Goal: Transaction & Acquisition: Purchase product/service

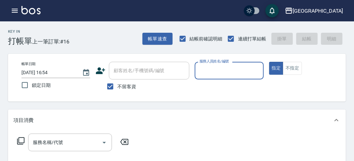
click at [287, 61] on div "帳單日期 [DATE] 16:54 鎖定日期 顧客姓名/手機號碼/編號 顧客姓名/手機號碼/編號 不留客資 服務人員姓名/編號 服務人員姓名/編號 指定 不指定" at bounding box center [177, 78] width 338 height 48
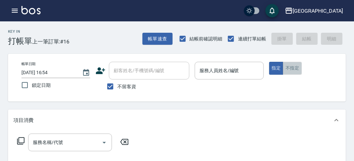
drag, startPoint x: 282, startPoint y: 71, endPoint x: 289, endPoint y: 69, distance: 6.7
click at [284, 71] on button "不指定" at bounding box center [292, 68] width 19 height 13
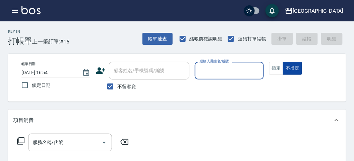
click at [289, 69] on button "不指定" at bounding box center [292, 68] width 19 height 13
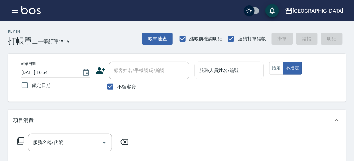
click at [225, 75] on input "服務人員姓名/編號" at bounding box center [229, 71] width 63 height 12
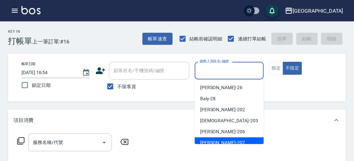
click at [229, 140] on div "[PERSON_NAME] -207" at bounding box center [229, 143] width 69 height 11
type input "[PERSON_NAME]-207"
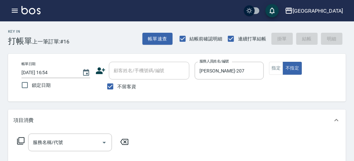
click at [19, 143] on icon at bounding box center [21, 141] width 8 height 8
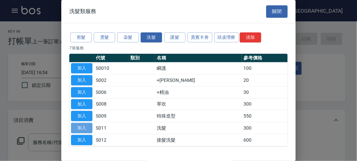
click at [89, 128] on button "加入" at bounding box center [81, 128] width 21 height 10
type input "洗髮(S011)"
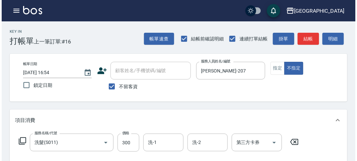
scroll to position [196, 0]
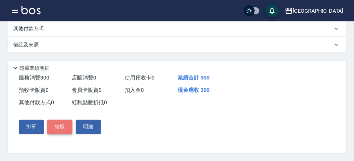
click at [57, 130] on button "結帳" at bounding box center [59, 127] width 25 height 14
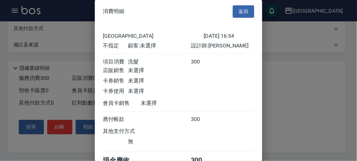
scroll to position [37, 0]
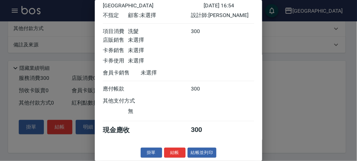
click at [181, 152] on button "結帳" at bounding box center [174, 153] width 21 height 10
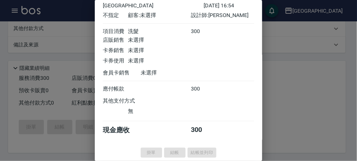
type input "[DATE] 17:52"
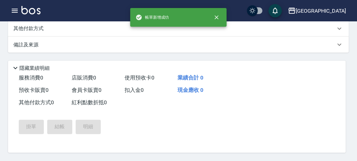
scroll to position [0, 0]
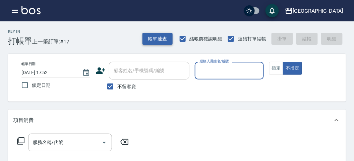
click at [159, 39] on button "帳單速查" at bounding box center [157, 39] width 30 height 12
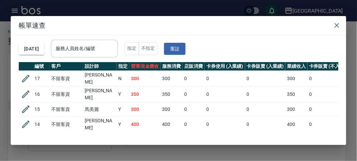
click at [61, 58] on div "[DATE] 服務人員姓名/編號 服務人員姓名/編號 指定 不指定 重設" at bounding box center [178, 48] width 319 height 27
click at [67, 54] on input "服務人員姓名/編號" at bounding box center [84, 49] width 61 height 12
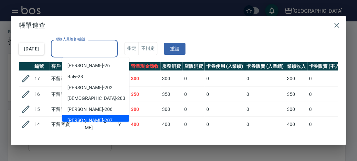
click at [71, 120] on span "[PERSON_NAME] -207" at bounding box center [90, 121] width 45 height 7
type input "[PERSON_NAME]-207"
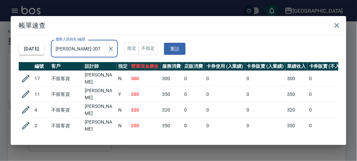
scroll to position [12, 0]
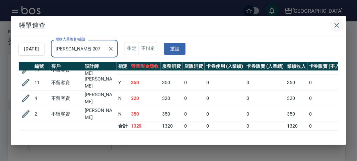
click at [340, 26] on icon "button" at bounding box center [337, 25] width 8 height 8
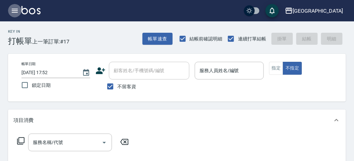
click at [17, 13] on icon "button" at bounding box center [15, 11] width 8 height 8
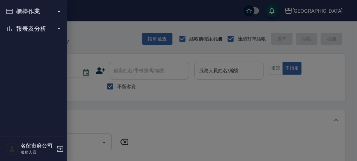
click at [20, 29] on button "報表及分析" at bounding box center [34, 28] width 62 height 17
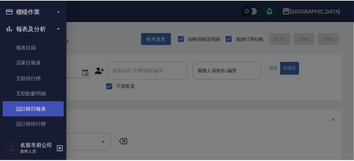
scroll to position [22, 0]
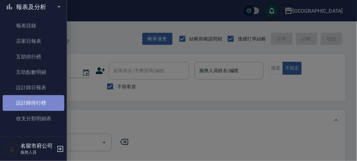
click at [46, 106] on link "設計師排行榜" at bounding box center [34, 102] width 62 height 15
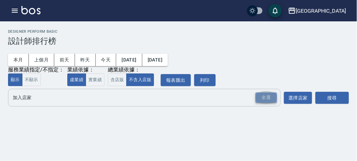
click at [268, 97] on div "全選" at bounding box center [265, 98] width 21 height 10
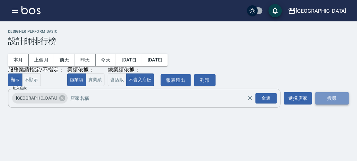
click at [345, 98] on button "搜尋" at bounding box center [331, 98] width 33 height 12
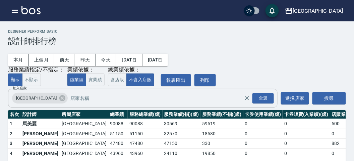
scroll to position [59, 0]
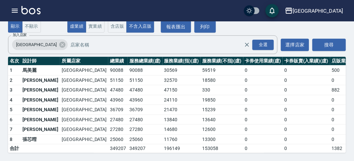
click at [28, 14] on img at bounding box center [30, 10] width 19 height 8
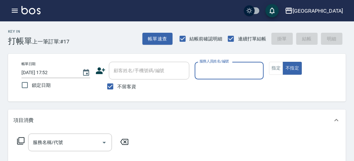
click at [240, 78] on div "服務人員姓名/編號" at bounding box center [229, 71] width 69 height 18
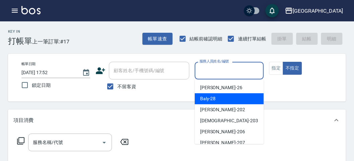
click at [240, 98] on div "Baly -28" at bounding box center [229, 98] width 69 height 11
type input "Baly-28"
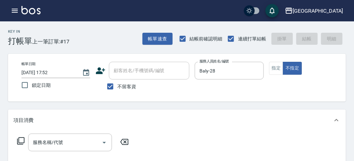
click at [16, 140] on div "服務名稱/代號 服務名稱/代號" at bounding box center [72, 143] width 119 height 18
click at [15, 143] on div "服務名稱/代號 服務名稱/代號" at bounding box center [72, 143] width 119 height 18
click at [21, 145] on icon at bounding box center [21, 141] width 8 height 8
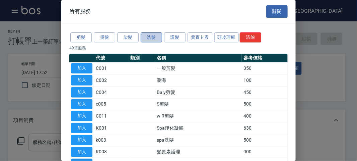
click at [150, 39] on button "洗髮" at bounding box center [151, 37] width 21 height 10
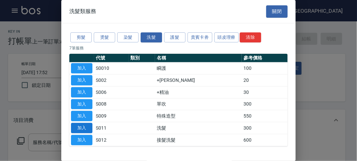
click at [81, 130] on button "加入" at bounding box center [81, 128] width 21 height 10
type input "洗髮(S011)"
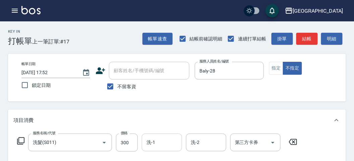
click at [161, 146] on input "洗-1" at bounding box center [162, 143] width 34 height 12
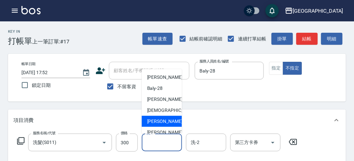
scroll to position [51, 0]
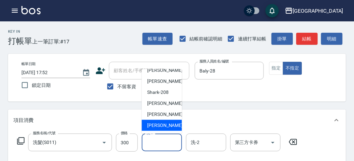
click at [163, 124] on span "[PERSON_NAME] -222" at bounding box center [169, 125] width 45 height 7
type input "[PERSON_NAME]-222"
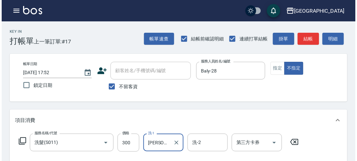
scroll to position [196, 0]
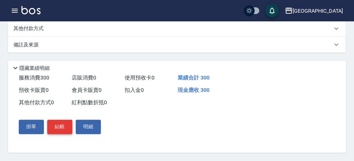
drag, startPoint x: 61, startPoint y: 129, endPoint x: 65, endPoint y: 130, distance: 4.8
click at [61, 129] on button "結帳" at bounding box center [59, 127] width 25 height 14
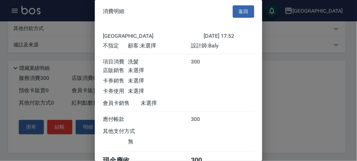
scroll to position [37, 0]
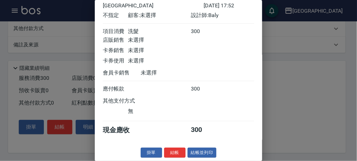
click at [169, 150] on button "結帳" at bounding box center [174, 153] width 21 height 10
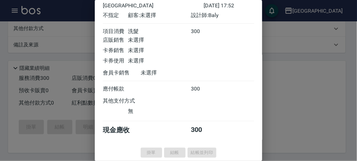
type input "[DATE] 17:54"
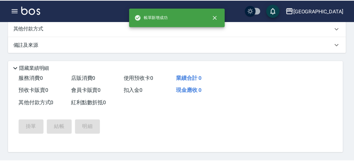
scroll to position [0, 0]
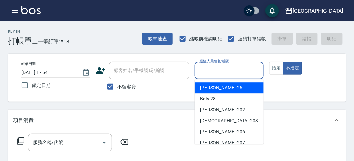
drag, startPoint x: 222, startPoint y: 71, endPoint x: 225, endPoint y: 69, distance: 3.9
click at [225, 69] on input "服務人員姓名/編號" at bounding box center [229, 71] width 63 height 12
click at [212, 86] on span "[PERSON_NAME] -26" at bounding box center [221, 87] width 42 height 7
type input "[PERSON_NAME]-26"
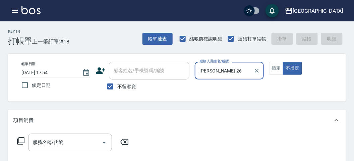
click at [18, 140] on icon at bounding box center [21, 141] width 8 height 8
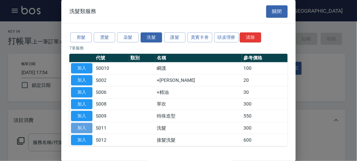
click at [87, 125] on button "加入" at bounding box center [81, 128] width 21 height 10
type input "洗髮(S011)"
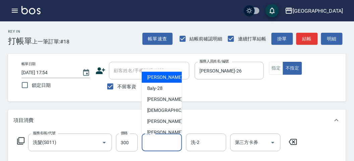
drag, startPoint x: 151, startPoint y: 141, endPoint x: 149, endPoint y: 131, distance: 10.2
click at [151, 140] on div "洗-1 洗-1" at bounding box center [162, 143] width 40 height 18
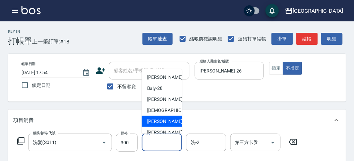
scroll to position [51, 0]
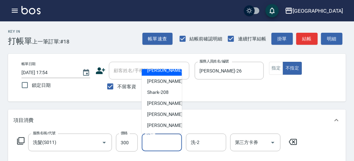
click at [151, 126] on span "[PERSON_NAME] -222" at bounding box center [169, 125] width 45 height 7
type input "[PERSON_NAME]-222"
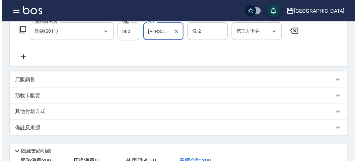
scroll to position [196, 0]
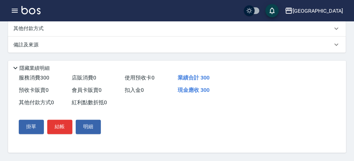
click at [59, 135] on div "掛單 結帳 明細" at bounding box center [59, 127] width 87 height 19
click at [64, 127] on button "結帳" at bounding box center [59, 127] width 25 height 14
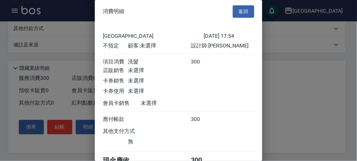
scroll to position [37, 0]
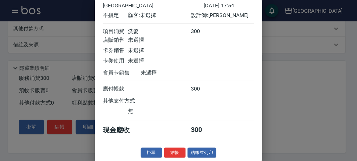
click at [179, 152] on button "結帳" at bounding box center [174, 153] width 21 height 10
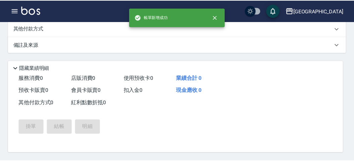
scroll to position [0, 0]
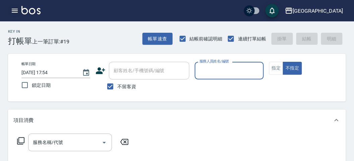
click at [17, 11] on icon "button" at bounding box center [15, 11] width 6 height 4
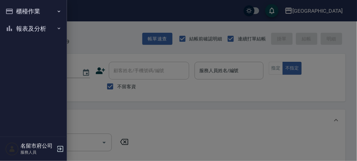
drag, startPoint x: 32, startPoint y: 24, endPoint x: 34, endPoint y: 38, distance: 13.5
click at [33, 25] on button "報表及分析" at bounding box center [34, 28] width 62 height 17
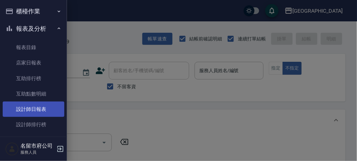
click at [42, 109] on link "設計師日報表" at bounding box center [34, 109] width 62 height 15
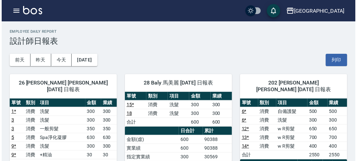
scroll to position [74, 0]
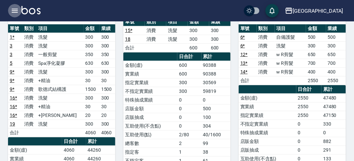
click at [16, 9] on icon "button" at bounding box center [15, 11] width 8 height 8
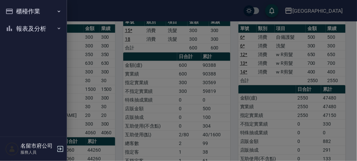
click at [15, 11] on button "櫃檯作業" at bounding box center [34, 11] width 62 height 17
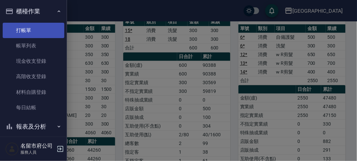
click at [19, 27] on link "打帳單" at bounding box center [34, 30] width 62 height 15
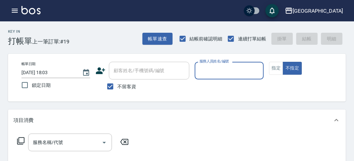
click at [216, 72] on input "服務人員姓名/編號" at bounding box center [229, 71] width 63 height 12
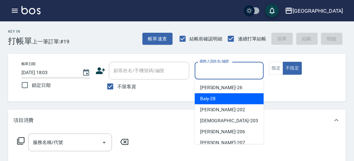
click at [205, 95] on span "Baly -28" at bounding box center [208, 98] width 16 height 7
type input "Baly-28"
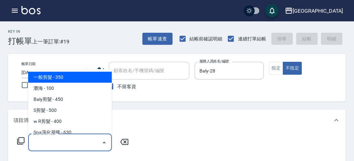
click at [49, 143] on input "服務名稱/代號" at bounding box center [65, 143] width 68 height 12
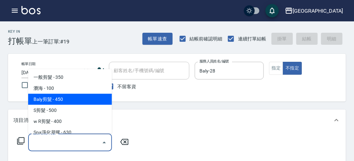
click at [59, 102] on span "Baly剪髮 - 450" at bounding box center [70, 99] width 84 height 11
type input "Baly剪髮(C004)"
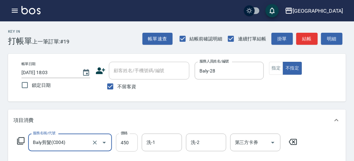
drag, startPoint x: 128, startPoint y: 146, endPoint x: 123, endPoint y: 141, distance: 7.3
click at [128, 146] on input "450" at bounding box center [127, 143] width 22 height 18
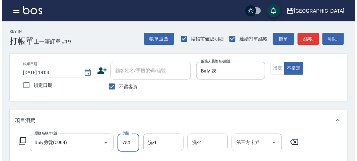
scroll to position [196, 0]
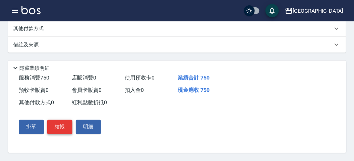
type input "750"
click at [56, 125] on button "結帳" at bounding box center [59, 127] width 25 height 14
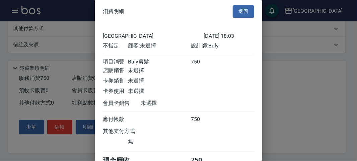
scroll to position [37, 0]
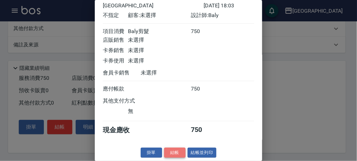
click at [176, 152] on button "結帳" at bounding box center [174, 153] width 21 height 10
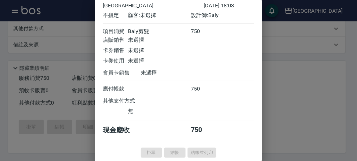
type input "[DATE] 18:13"
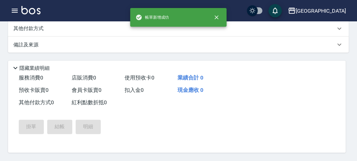
scroll to position [0, 0]
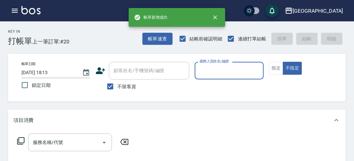
click at [222, 66] on input "服務人員姓名/編號" at bounding box center [229, 71] width 63 height 12
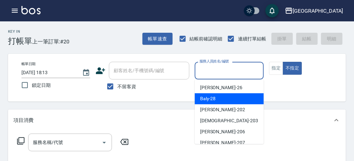
click at [218, 99] on div "Baly -28" at bounding box center [229, 98] width 69 height 11
type input "Baly-28"
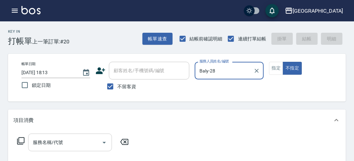
click at [65, 139] on input "服務名稱/代號" at bounding box center [65, 143] width 68 height 12
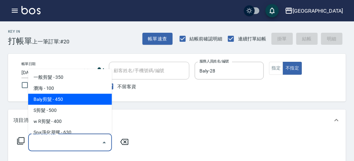
click at [63, 100] on span "Baly剪髮 - 450" at bounding box center [70, 99] width 84 height 11
type input "Baly剪髮(C004)"
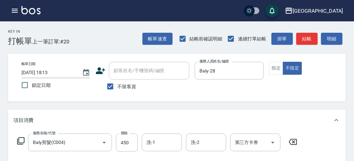
click at [19, 142] on icon at bounding box center [21, 141] width 8 height 8
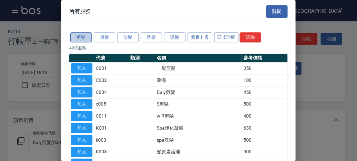
click at [86, 40] on button "剪髮" at bounding box center [80, 37] width 21 height 10
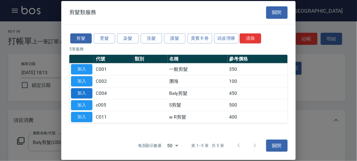
click at [79, 96] on button "加入" at bounding box center [81, 93] width 21 height 10
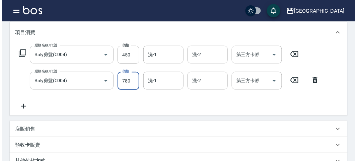
scroll to position [222, 0]
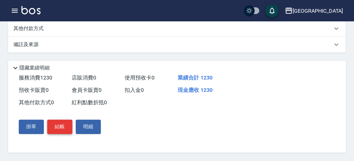
type input "780"
click at [58, 133] on button "結帳" at bounding box center [59, 127] width 25 height 14
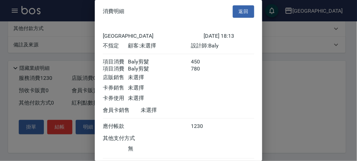
scroll to position [45, 0]
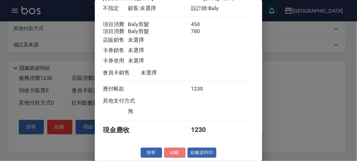
drag, startPoint x: 169, startPoint y: 151, endPoint x: 163, endPoint y: 145, distance: 8.5
click at [170, 150] on button "結帳" at bounding box center [174, 153] width 21 height 10
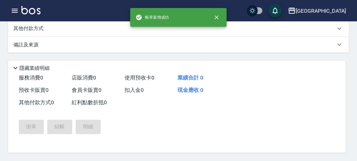
scroll to position [0, 0]
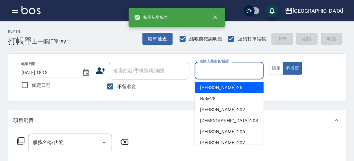
drag, startPoint x: 215, startPoint y: 74, endPoint x: 219, endPoint y: 105, distance: 31.7
click at [215, 74] on input "服務人員姓名/編號" at bounding box center [229, 71] width 63 height 12
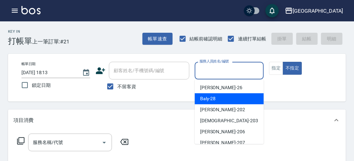
click at [219, 103] on div "Baly -28" at bounding box center [229, 98] width 69 height 11
type input "Baly-28"
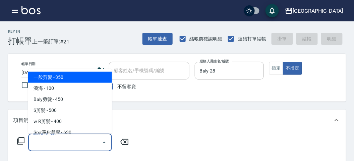
click at [58, 143] on input "服務名稱/代號" at bounding box center [65, 143] width 68 height 12
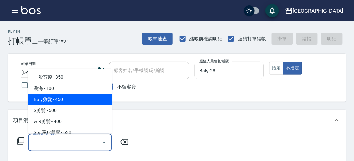
click at [53, 101] on span "Baly剪髮 - 450" at bounding box center [70, 99] width 84 height 11
type input "Baly剪髮(C004)"
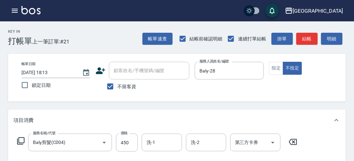
click at [24, 142] on icon at bounding box center [20, 141] width 7 height 7
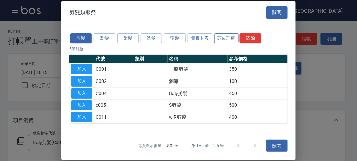
click at [220, 38] on button "頭皮理療" at bounding box center [226, 38] width 25 height 10
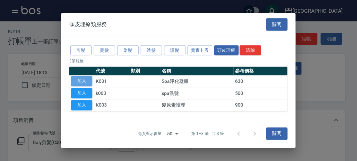
click at [87, 82] on button "加入" at bounding box center [81, 81] width 21 height 10
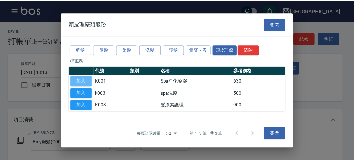
scroll to position [88, 0]
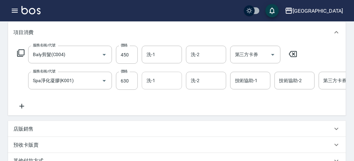
click at [158, 79] on input "洗-1" at bounding box center [162, 81] width 34 height 12
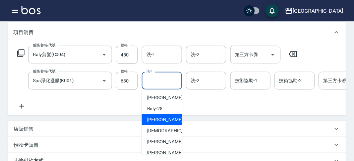
scroll to position [51, 0]
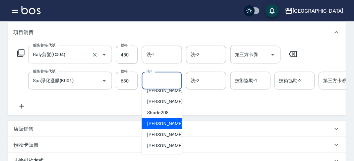
drag, startPoint x: 165, startPoint y: 121, endPoint x: 81, endPoint y: 60, distance: 103.5
click at [165, 119] on div "小雲 -214" at bounding box center [162, 124] width 40 height 11
type input "小雲-214"
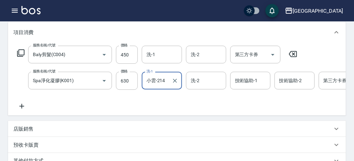
click at [21, 52] on icon at bounding box center [21, 53] width 8 height 8
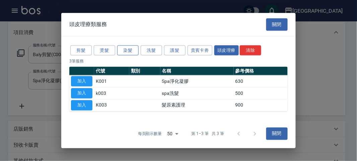
click at [122, 52] on button "染髮" at bounding box center [127, 50] width 21 height 10
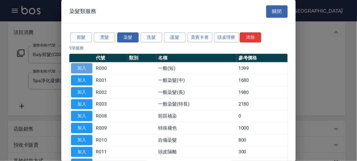
click at [80, 71] on button "加入" at bounding box center [81, 68] width 21 height 10
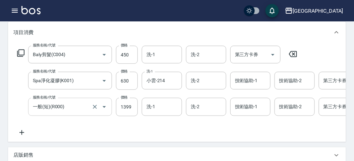
click at [74, 108] on input "一般(短)(R000)" at bounding box center [60, 107] width 59 height 12
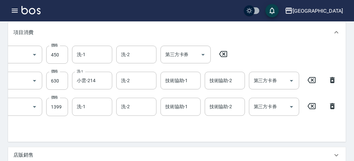
click at [334, 104] on icon at bounding box center [332, 106] width 5 height 6
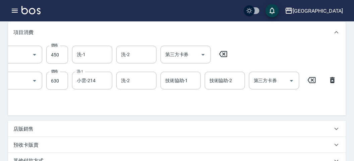
scroll to position [0, 0]
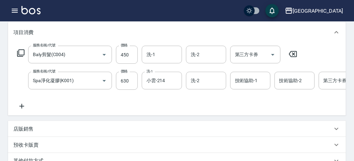
click at [22, 51] on icon at bounding box center [21, 53] width 8 height 8
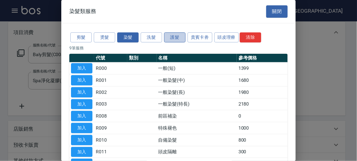
click at [179, 39] on button "護髮" at bounding box center [174, 37] width 21 height 10
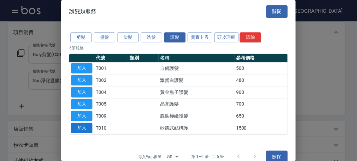
click at [84, 125] on button "加入" at bounding box center [81, 128] width 21 height 10
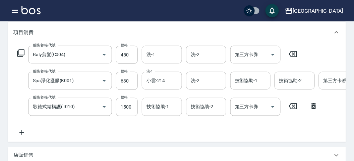
click at [156, 112] on input "技術協助-1" at bounding box center [162, 107] width 34 height 12
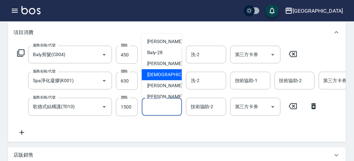
scroll to position [51, 0]
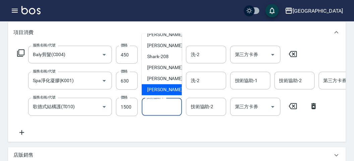
click at [153, 89] on span "[PERSON_NAME] -222" at bounding box center [169, 90] width 45 height 7
type input "[PERSON_NAME]-222"
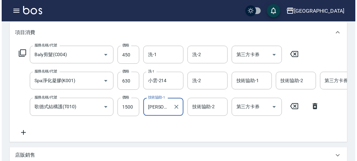
scroll to position [254, 0]
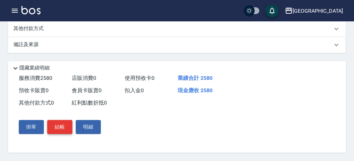
click at [66, 126] on button "結帳" at bounding box center [59, 128] width 25 height 14
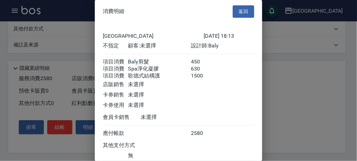
scroll to position [52, 0]
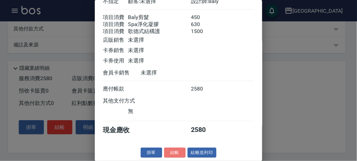
drag, startPoint x: 176, startPoint y: 151, endPoint x: 177, endPoint y: 143, distance: 8.8
click at [175, 150] on button "結帳" at bounding box center [174, 153] width 21 height 10
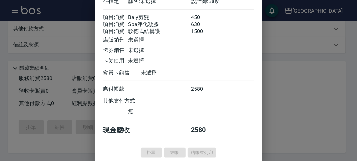
type input "[DATE] 18:14"
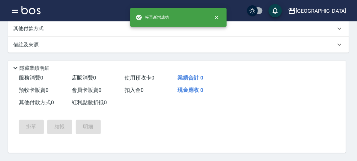
scroll to position [0, 0]
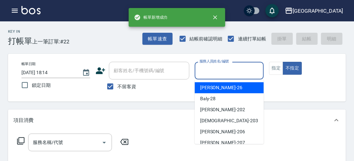
click at [213, 71] on input "服務人員姓名/編號" at bounding box center [229, 71] width 63 height 12
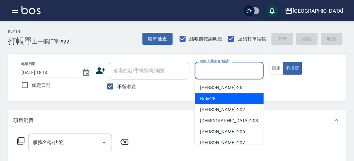
click at [208, 101] on span "Baly -28" at bounding box center [208, 98] width 16 height 7
type input "Baly-28"
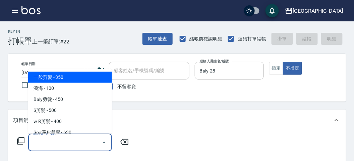
click at [50, 142] on input "服務名稱/代號" at bounding box center [65, 143] width 68 height 12
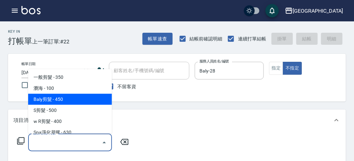
click at [61, 104] on span "Baly剪髮 - 450" at bounding box center [70, 99] width 84 height 11
type input "Baly剪髮(C004)"
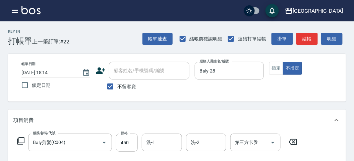
click at [22, 139] on icon at bounding box center [21, 141] width 8 height 8
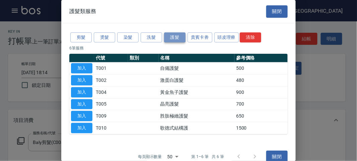
click at [177, 38] on button "護髮" at bounding box center [174, 37] width 21 height 10
click at [89, 127] on button "加入" at bounding box center [81, 128] width 21 height 10
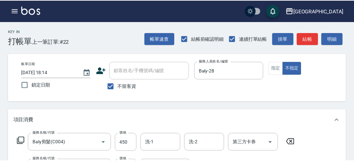
scroll to position [88, 0]
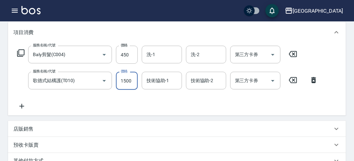
click at [131, 84] on input "1500" at bounding box center [127, 81] width 22 height 18
type input "1200"
click at [23, 52] on icon at bounding box center [21, 53] width 8 height 8
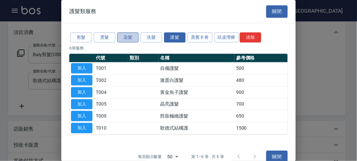
click at [126, 37] on button "染髮" at bounding box center [127, 37] width 21 height 10
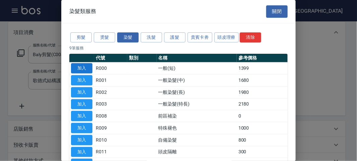
click at [80, 66] on button "加入" at bounding box center [81, 68] width 21 height 10
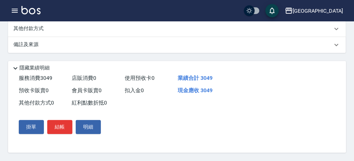
scroll to position [106, 0]
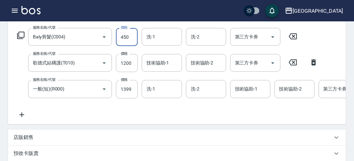
click at [126, 36] on input "450" at bounding box center [127, 37] width 22 height 18
click at [129, 36] on input "450" at bounding box center [127, 37] width 22 height 18
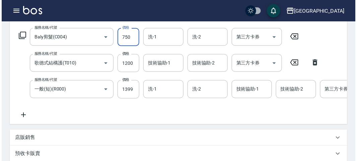
scroll to position [254, 0]
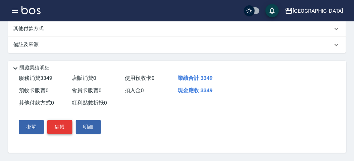
type input "750"
click at [65, 127] on button "結帳" at bounding box center [59, 128] width 25 height 14
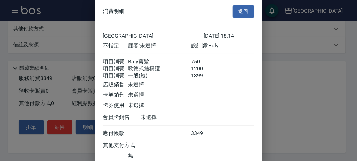
scroll to position [52, 0]
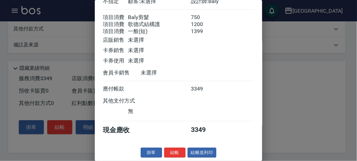
drag, startPoint x: 173, startPoint y: 151, endPoint x: 162, endPoint y: 138, distance: 16.8
click at [173, 151] on button "結帳" at bounding box center [174, 153] width 21 height 10
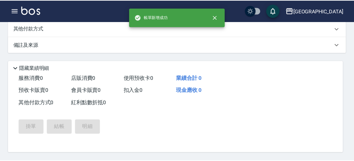
scroll to position [0, 0]
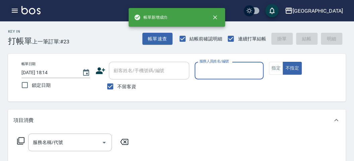
click at [15, 10] on icon "button" at bounding box center [15, 11] width 6 height 4
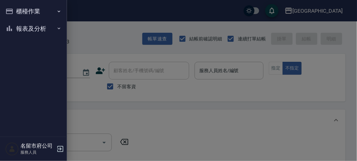
click at [15, 10] on button "櫃檯作業" at bounding box center [34, 11] width 62 height 17
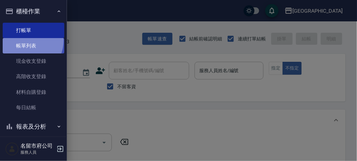
drag, startPoint x: 24, startPoint y: 41, endPoint x: 24, endPoint y: 49, distance: 8.4
click at [24, 41] on link "帳單列表" at bounding box center [34, 45] width 62 height 15
click at [24, 49] on link "帳單列表" at bounding box center [34, 45] width 62 height 15
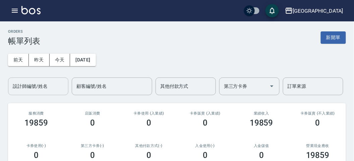
click at [31, 84] on div "設計師編號/姓名 設計師編號/姓名" at bounding box center [38, 87] width 60 height 18
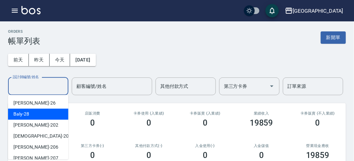
click at [33, 114] on div "Baly -28" at bounding box center [38, 114] width 60 height 11
type input "Baly-28"
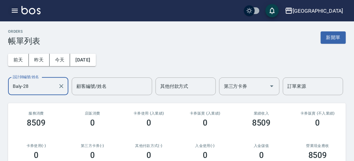
click at [15, 11] on icon "button" at bounding box center [15, 11] width 8 height 8
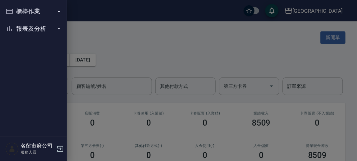
click at [15, 11] on button "櫃檯作業" at bounding box center [34, 11] width 62 height 17
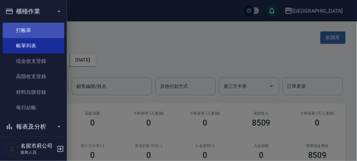
click at [21, 28] on link "打帳單" at bounding box center [34, 30] width 62 height 15
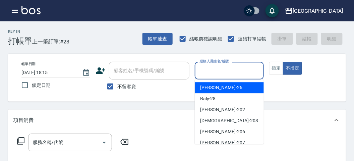
click at [227, 70] on input "服務人員姓名/編號" at bounding box center [229, 71] width 63 height 12
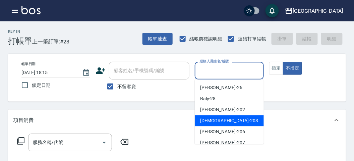
scroll to position [37, 0]
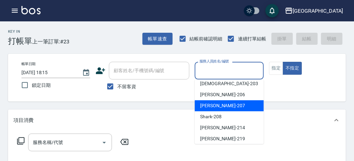
click at [226, 104] on div "[PERSON_NAME] -207" at bounding box center [229, 105] width 69 height 11
type input "[PERSON_NAME]-207"
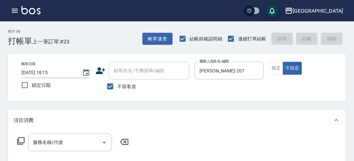
drag, startPoint x: 23, startPoint y: 143, endPoint x: 20, endPoint y: 143, distance: 3.7
click at [20, 143] on icon at bounding box center [21, 141] width 8 height 8
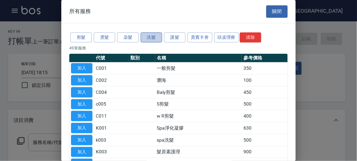
click at [153, 39] on button "洗髮" at bounding box center [151, 37] width 21 height 10
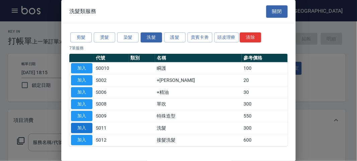
click at [79, 125] on button "加入" at bounding box center [81, 128] width 21 height 10
type input "洗髮(S011)"
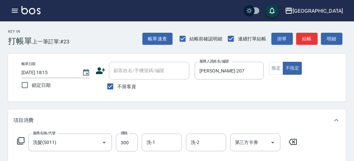
click at [19, 143] on icon at bounding box center [21, 141] width 8 height 8
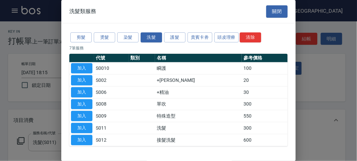
click at [77, 80] on button "加入" at bounding box center [81, 80] width 21 height 10
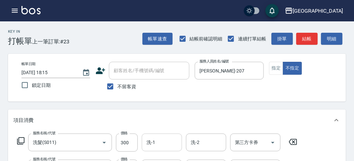
drag, startPoint x: 161, startPoint y: 143, endPoint x: 158, endPoint y: 141, distance: 3.6
click at [161, 143] on input "洗-1" at bounding box center [162, 143] width 34 height 12
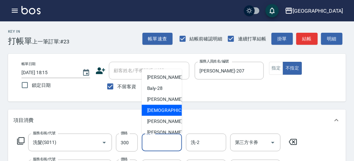
scroll to position [51, 0]
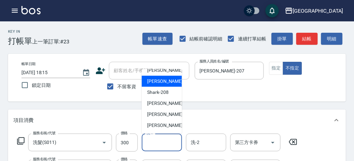
click at [170, 82] on div "[PERSON_NAME] -207" at bounding box center [162, 81] width 40 height 11
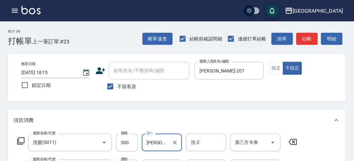
scroll to position [37, 0]
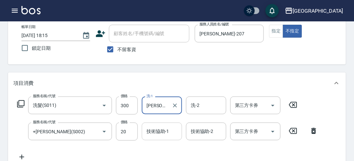
click at [163, 127] on input "技術協助-1" at bounding box center [162, 132] width 34 height 12
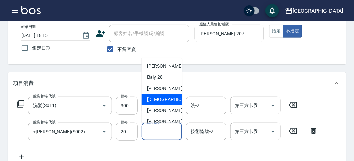
scroll to position [51, 0]
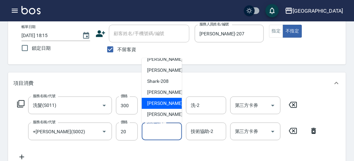
drag, startPoint x: 220, startPoint y: 53, endPoint x: 218, endPoint y: 84, distance: 31.5
click at [220, 53] on div "帳單日期 [DATE] 18:15 鎖定日期 顧客姓名/手機號碼/編號 顧客姓名/手機號碼/編號 不留客資 服務人員姓名/編號 [PERSON_NAME]-2…" at bounding box center [176, 41] width 321 height 32
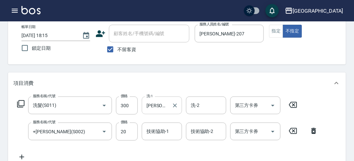
click at [169, 106] on div "[PERSON_NAME]-207 洗-1" at bounding box center [162, 106] width 40 height 18
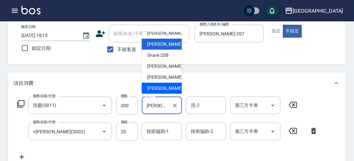
drag, startPoint x: 160, startPoint y: 90, endPoint x: 154, endPoint y: 123, distance: 33.4
click at [160, 89] on span "[PERSON_NAME] -222" at bounding box center [169, 88] width 45 height 7
type input "[PERSON_NAME]-222"
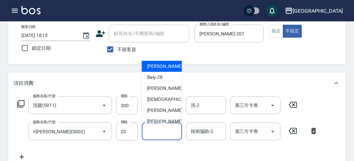
click at [156, 133] on input "技術協助-1" at bounding box center [162, 132] width 34 height 12
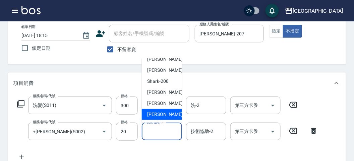
click at [156, 111] on span "[PERSON_NAME] -222" at bounding box center [169, 114] width 45 height 7
type input "[PERSON_NAME]-222"
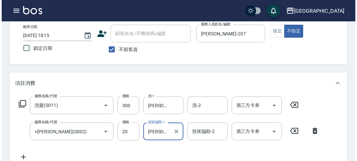
scroll to position [222, 0]
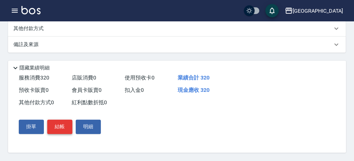
click at [61, 129] on button "結帳" at bounding box center [59, 127] width 25 height 14
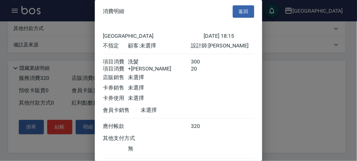
scroll to position [45, 0]
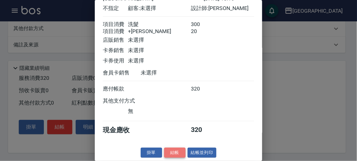
drag, startPoint x: 175, startPoint y: 151, endPoint x: 167, endPoint y: 151, distance: 8.1
click at [174, 151] on button "結帳" at bounding box center [174, 153] width 21 height 10
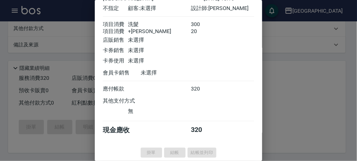
type input "[DATE] 18:29"
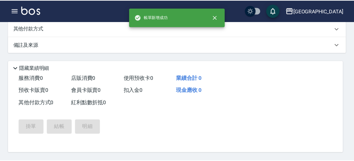
scroll to position [0, 0]
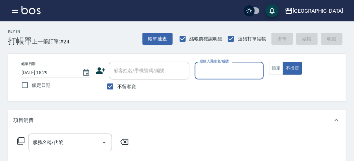
drag, startPoint x: 225, startPoint y: 68, endPoint x: 226, endPoint y: 75, distance: 6.8
click at [225, 68] on input "服務人員姓名/編號" at bounding box center [229, 71] width 63 height 12
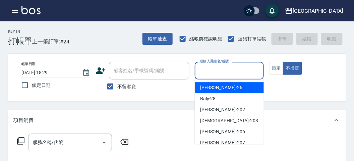
click at [233, 92] on div "[PERSON_NAME] -26" at bounding box center [229, 87] width 69 height 11
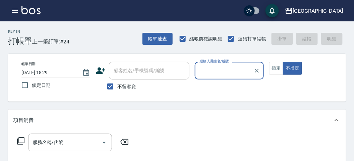
type input "[PERSON_NAME]-26"
click at [22, 142] on icon at bounding box center [21, 141] width 8 height 8
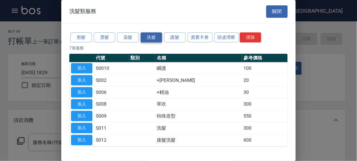
click at [152, 39] on button "洗髮" at bounding box center [151, 37] width 21 height 10
drag, startPoint x: 87, startPoint y: 126, endPoint x: 47, endPoint y: 132, distance: 40.6
click at [87, 126] on button "加入" at bounding box center [81, 128] width 21 height 10
type input "洗髮(S011)"
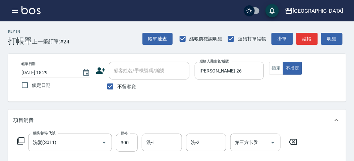
click at [24, 140] on icon at bounding box center [20, 141] width 7 height 7
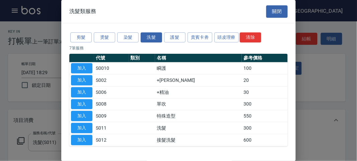
click at [346, 102] on div at bounding box center [178, 80] width 357 height 161
click at [271, 12] on button "關閉" at bounding box center [276, 11] width 21 height 12
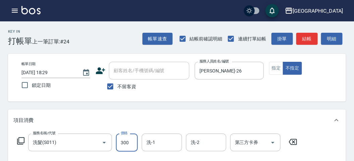
click at [120, 144] on input "300" at bounding box center [127, 143] width 22 height 18
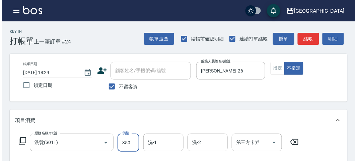
scroll to position [196, 0]
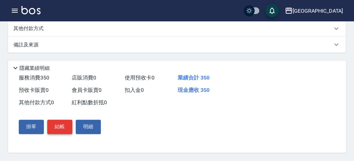
type input "350"
click at [56, 128] on button "結帳" at bounding box center [59, 127] width 25 height 14
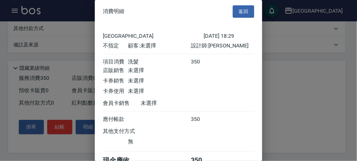
scroll to position [37, 0]
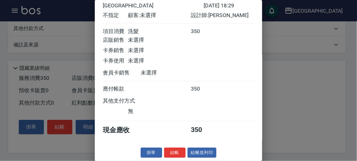
click at [172, 154] on button "結帳" at bounding box center [174, 153] width 21 height 10
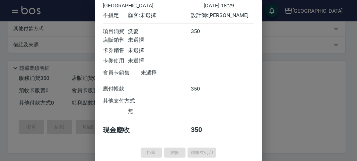
type input "[DATE] 18:43"
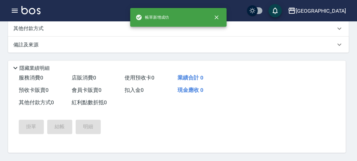
scroll to position [0, 0]
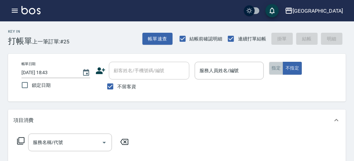
click at [275, 68] on button "指定" at bounding box center [276, 68] width 14 height 13
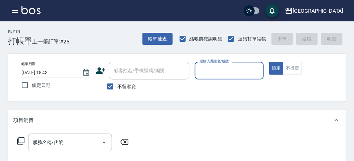
click at [226, 77] on div "服務人員姓名/編號" at bounding box center [229, 71] width 69 height 18
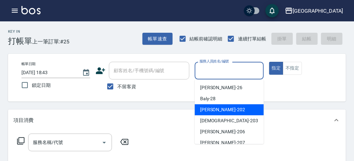
click at [219, 105] on div "[PERSON_NAME] -202" at bounding box center [229, 109] width 69 height 11
type input "[PERSON_NAME]-202"
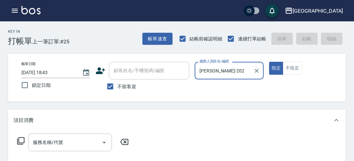
click at [23, 138] on icon at bounding box center [21, 141] width 8 height 8
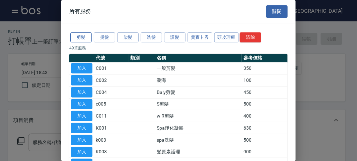
click at [81, 37] on button "剪髮" at bounding box center [80, 37] width 21 height 10
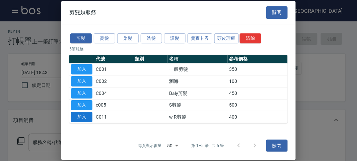
click at [85, 118] on button "加入" at bounding box center [81, 117] width 21 height 10
type input "w R剪髮(C011)"
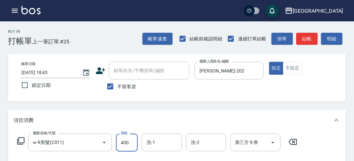
click at [124, 148] on input "400" at bounding box center [127, 143] width 22 height 18
type input "650"
click at [310, 38] on button "結帳" at bounding box center [306, 39] width 21 height 12
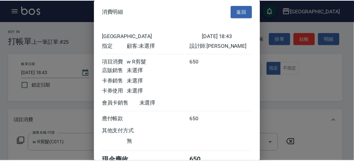
scroll to position [37, 0]
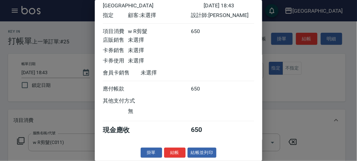
drag, startPoint x: 171, startPoint y: 153, endPoint x: 155, endPoint y: 147, distance: 17.8
click at [172, 153] on button "結帳" at bounding box center [174, 153] width 21 height 10
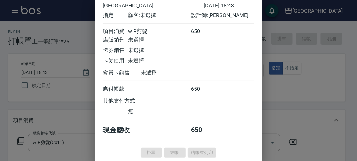
type input "[DATE] 19:05"
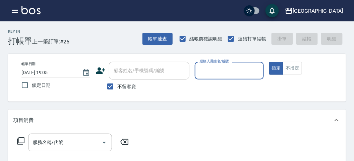
click at [221, 74] on input "服務人員姓名/編號" at bounding box center [229, 71] width 63 height 12
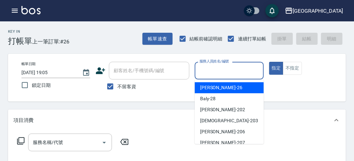
click at [233, 89] on div "[PERSON_NAME] -26" at bounding box center [229, 87] width 69 height 11
type input "[PERSON_NAME]-26"
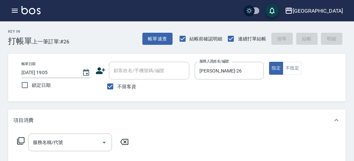
click at [21, 141] on icon at bounding box center [21, 141] width 8 height 8
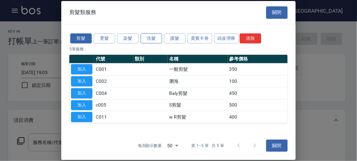
click at [160, 42] on button "洗髮" at bounding box center [151, 38] width 21 height 10
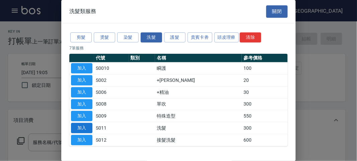
click at [87, 123] on button "加入" at bounding box center [81, 128] width 21 height 10
type input "洗髮(S011)"
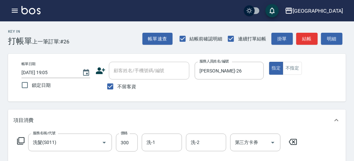
click at [20, 141] on icon at bounding box center [21, 141] width 8 height 8
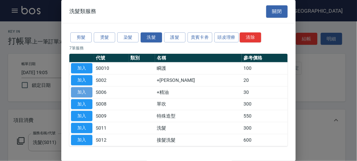
click at [83, 93] on button "加入" at bounding box center [81, 92] width 21 height 10
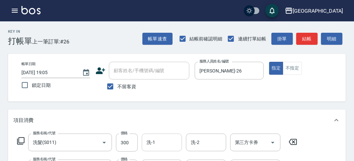
drag, startPoint x: 167, startPoint y: 136, endPoint x: 163, endPoint y: 140, distance: 5.2
click at [166, 137] on div "洗-1" at bounding box center [162, 143] width 40 height 18
click at [163, 140] on input "洗-1" at bounding box center [162, 143] width 34 height 12
click at [162, 140] on input "洗-1" at bounding box center [162, 143] width 34 height 12
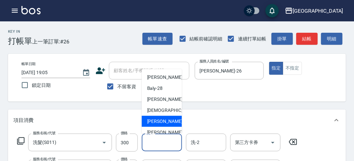
scroll to position [51, 0]
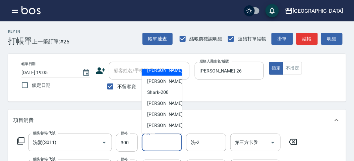
click at [164, 125] on span "[PERSON_NAME] -222" at bounding box center [169, 125] width 45 height 7
type input "[PERSON_NAME]-222"
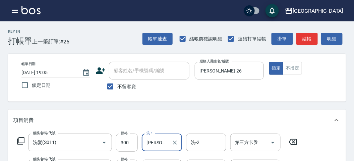
scroll to position [74, 0]
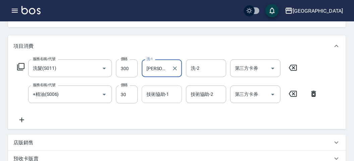
click at [164, 96] on input "技術協助-1" at bounding box center [162, 95] width 34 height 12
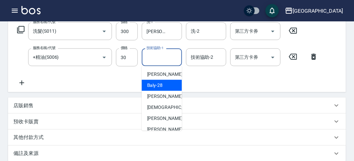
scroll to position [51, 0]
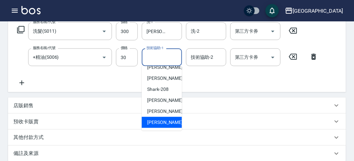
click at [172, 119] on div "[PERSON_NAME] -222" at bounding box center [162, 122] width 40 height 11
type input "[PERSON_NAME]-222"
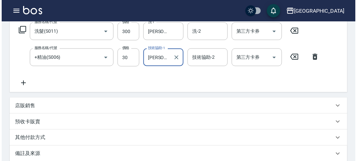
scroll to position [222, 0]
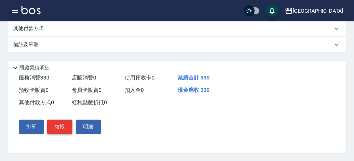
click at [59, 133] on button "結帳" at bounding box center [59, 127] width 25 height 14
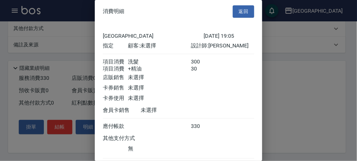
scroll to position [45, 0]
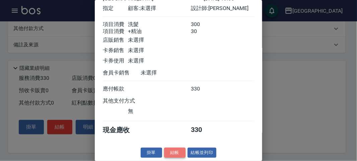
click at [166, 153] on button "結帳" at bounding box center [174, 153] width 21 height 10
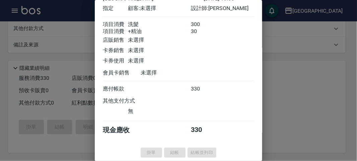
type input "[DATE] 19:12"
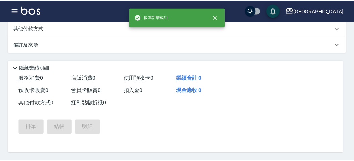
scroll to position [0, 0]
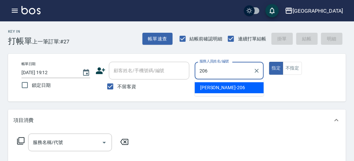
type input "206"
type button "true"
type input "[PERSON_NAME]-206"
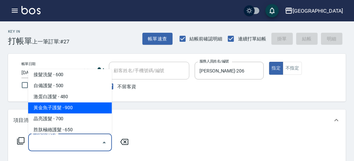
scroll to position [411, 0]
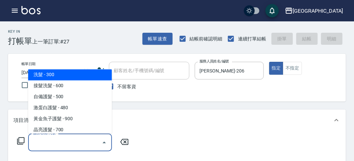
type input "洗髮(S011)"
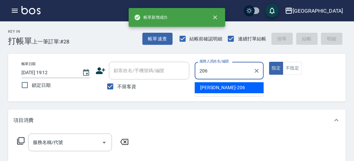
type input "[PERSON_NAME]-206"
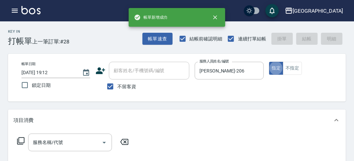
type input "."
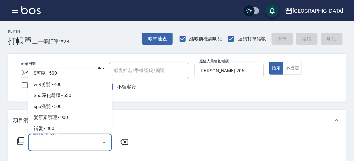
scroll to position [49, 0]
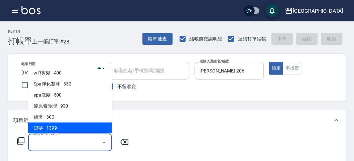
type input "短髮(P001)"
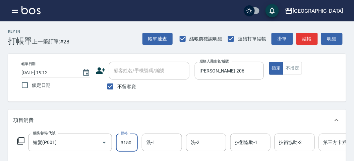
type input "3150"
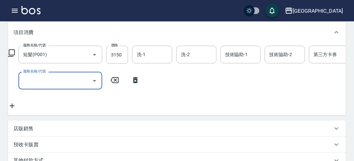
scroll to position [162, 0]
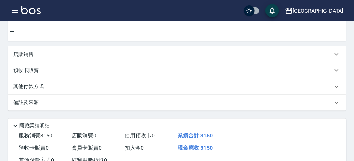
click at [76, 90] on div "其他付款方式" at bounding box center [172, 86] width 319 height 7
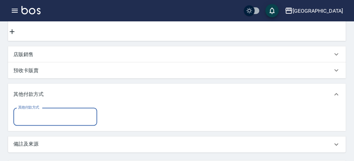
scroll to position [0, 0]
click at [66, 123] on input "其他付款方式" at bounding box center [55, 117] width 78 height 12
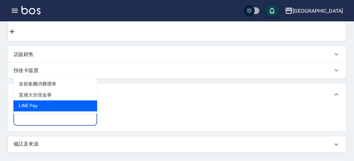
click at [42, 109] on span "LlNE Pay" at bounding box center [55, 106] width 84 height 11
type input "LlNE Pay"
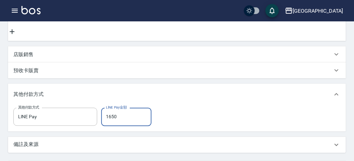
type input "1650"
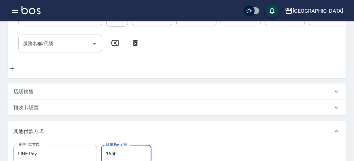
scroll to position [51, 0]
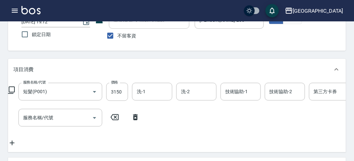
type input "[DATE] 19:13"
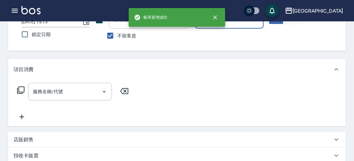
scroll to position [0, 0]
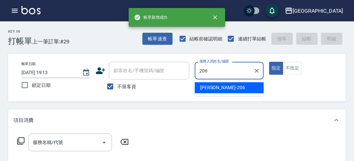
type input "[PERSON_NAME]-206"
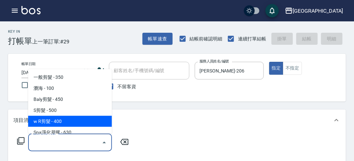
type input "w R剪髮(C011)"
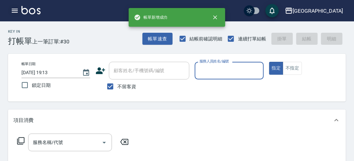
click at [16, 15] on button "button" at bounding box center [14, 10] width 13 height 13
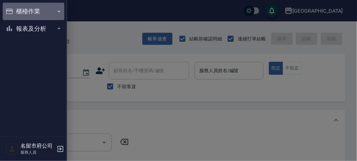
click at [29, 14] on button "櫃檯作業" at bounding box center [34, 11] width 62 height 17
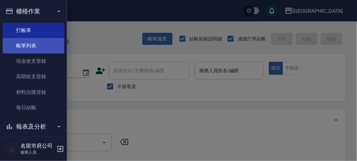
click at [34, 46] on link "帳單列表" at bounding box center [34, 45] width 62 height 15
click at [35, 43] on link "帳單列表" at bounding box center [34, 45] width 62 height 15
click at [29, 45] on link "帳單列表" at bounding box center [34, 45] width 62 height 15
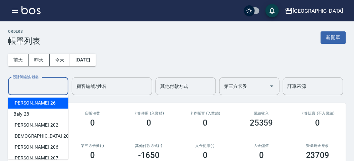
click at [36, 89] on input "設計師編號/姓名" at bounding box center [38, 87] width 54 height 12
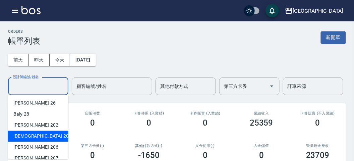
click at [47, 144] on ul "[PERSON_NAME] -26 Baly -28 [PERSON_NAME] -202 聖德 -203 [PERSON_NAME] -206 [PERSO…" at bounding box center [38, 127] width 60 height 65
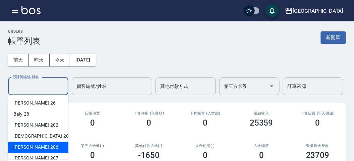
click at [50, 146] on div "[PERSON_NAME] -206" at bounding box center [38, 147] width 60 height 11
type input "[PERSON_NAME]-206"
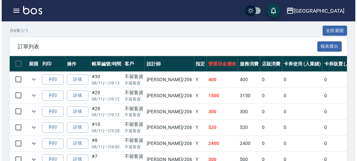
scroll to position [76, 0]
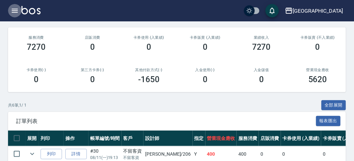
click at [14, 9] on icon "button" at bounding box center [15, 11] width 6 height 4
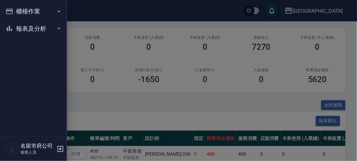
click at [14, 9] on button "櫃檯作業" at bounding box center [34, 11] width 62 height 17
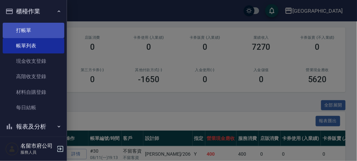
click at [28, 32] on link "打帳單" at bounding box center [34, 30] width 62 height 15
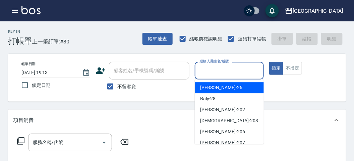
drag, startPoint x: 225, startPoint y: 71, endPoint x: 218, endPoint y: 72, distance: 6.8
click at [223, 70] on input "服務人員姓名/編號" at bounding box center [229, 71] width 63 height 12
drag, startPoint x: 203, startPoint y: 86, endPoint x: 25, endPoint y: 157, distance: 191.3
click at [203, 87] on span "[PERSON_NAME] -26" at bounding box center [221, 87] width 42 height 7
type input "[PERSON_NAME]-26"
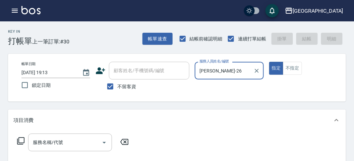
click at [19, 138] on icon at bounding box center [20, 141] width 7 height 7
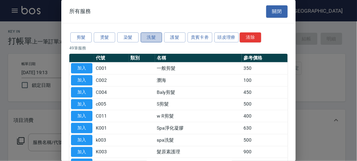
click at [158, 32] on button "洗髮" at bounding box center [151, 37] width 21 height 10
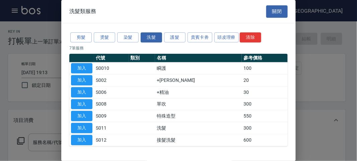
click at [74, 126] on button "加入" at bounding box center [81, 128] width 21 height 10
type input "洗髮(S011)"
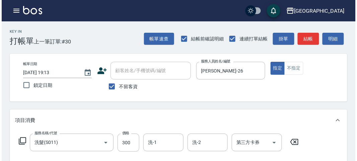
scroll to position [196, 0]
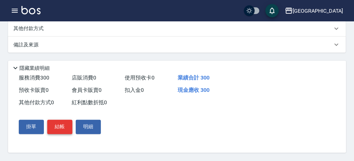
click at [57, 129] on button "結帳" at bounding box center [59, 127] width 25 height 14
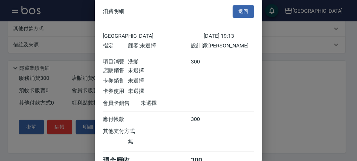
scroll to position [37, 0]
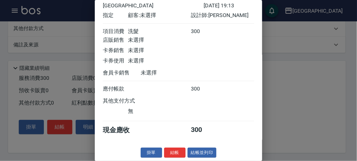
click at [170, 152] on button "結帳" at bounding box center [174, 153] width 21 height 10
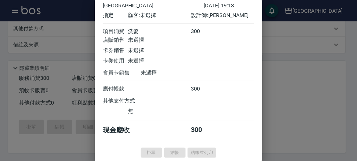
type input "[DATE] 19:14"
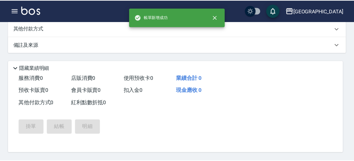
scroll to position [0, 0]
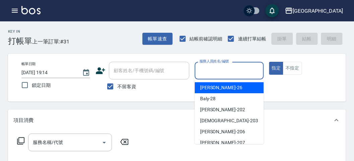
click at [249, 74] on input "服務人員姓名/編號" at bounding box center [229, 71] width 63 height 12
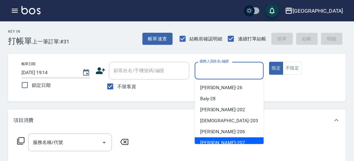
click at [243, 142] on div "[PERSON_NAME] -207" at bounding box center [229, 143] width 69 height 11
type input "[PERSON_NAME]-207"
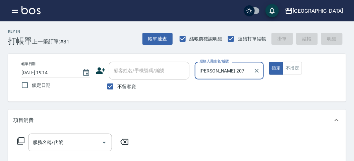
click at [21, 139] on icon at bounding box center [21, 141] width 8 height 8
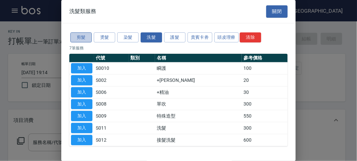
click at [77, 33] on button "剪髮" at bounding box center [80, 37] width 21 height 10
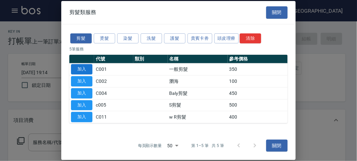
click at [79, 68] on button "加入" at bounding box center [81, 69] width 21 height 10
type input "一般剪髮(C001)"
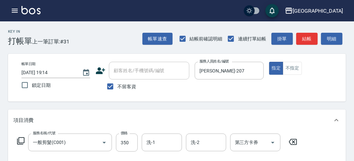
click at [22, 140] on icon at bounding box center [21, 141] width 8 height 8
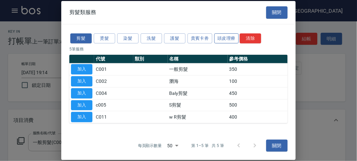
click at [229, 38] on button "頭皮理療" at bounding box center [226, 38] width 25 height 10
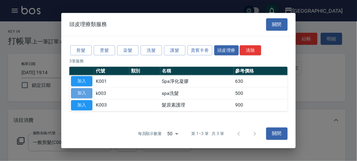
click at [83, 92] on button "加入" at bounding box center [81, 93] width 21 height 10
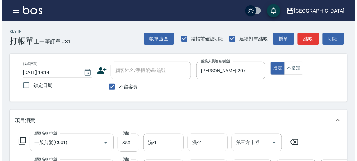
scroll to position [223, 0]
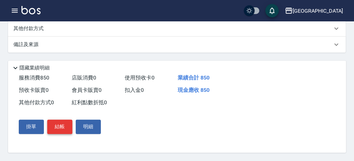
click at [60, 127] on button "結帳" at bounding box center [59, 127] width 25 height 14
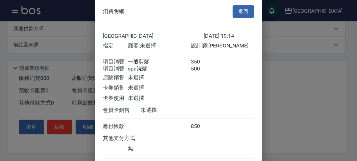
scroll to position [45, 0]
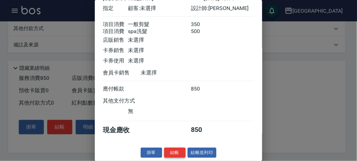
click at [171, 150] on button "結帳" at bounding box center [174, 153] width 21 height 10
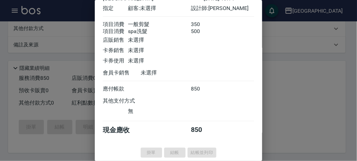
type input "[DATE] 19:26"
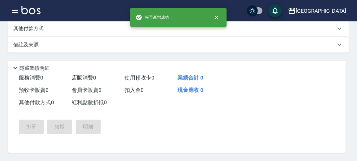
scroll to position [0, 0]
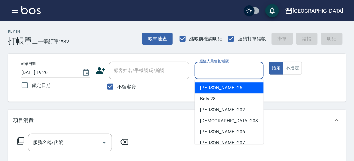
click at [235, 70] on input "服務人員姓名/編號" at bounding box center [229, 71] width 63 height 12
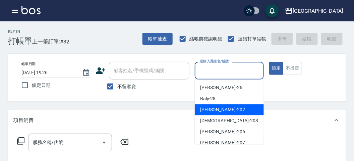
click at [225, 106] on div "[PERSON_NAME] -202" at bounding box center [229, 109] width 69 height 11
type input "[PERSON_NAME]-202"
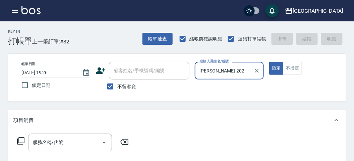
click at [22, 139] on icon at bounding box center [21, 141] width 8 height 8
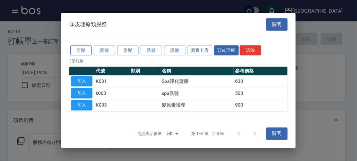
click at [77, 51] on button "剪髮" at bounding box center [80, 50] width 21 height 10
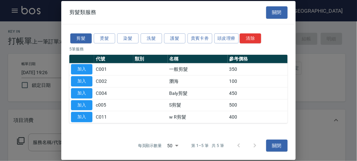
click at [87, 115] on button "加入" at bounding box center [81, 117] width 21 height 10
type input "w R剪髮(C011)"
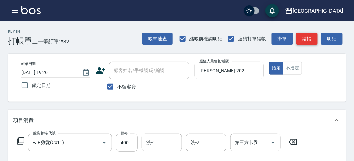
click at [310, 38] on button "結帳" at bounding box center [306, 39] width 21 height 12
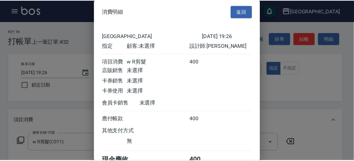
scroll to position [37, 0]
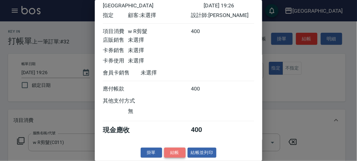
click at [175, 153] on button "結帳" at bounding box center [174, 153] width 21 height 10
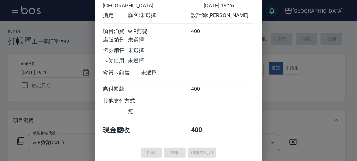
type input "[DATE] 19:45"
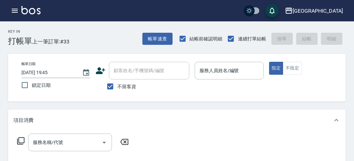
drag, startPoint x: 198, startPoint y: 136, endPoint x: 0, endPoint y: 14, distance: 232.5
click at [12, 10] on icon "button" at bounding box center [15, 11] width 8 height 8
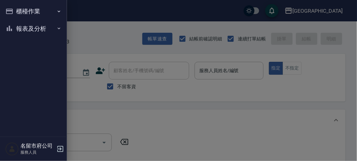
click at [99, 39] on div at bounding box center [178, 80] width 357 height 161
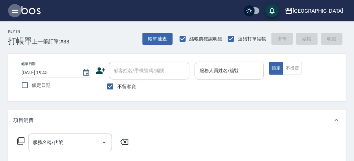
click at [15, 11] on icon "button" at bounding box center [15, 11] width 8 height 8
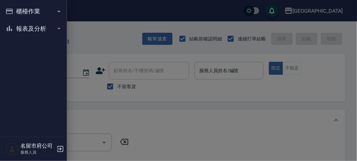
click at [18, 9] on button "櫃檯作業" at bounding box center [34, 11] width 62 height 17
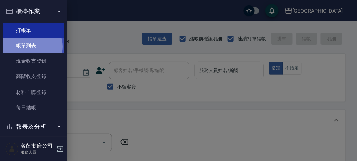
click at [31, 47] on link "帳單列表" at bounding box center [34, 45] width 62 height 15
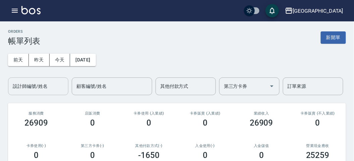
click at [37, 89] on input "設計師編號/姓名" at bounding box center [38, 87] width 54 height 12
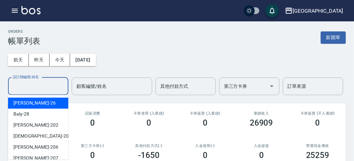
click at [41, 102] on div "[PERSON_NAME] -26" at bounding box center [38, 103] width 60 height 11
type input "[PERSON_NAME]-26"
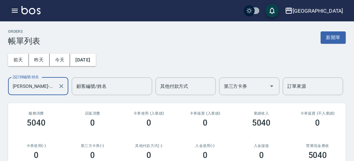
click at [13, 11] on icon "button" at bounding box center [15, 11] width 8 height 8
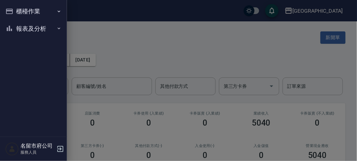
click at [17, 12] on button "櫃檯作業" at bounding box center [34, 11] width 62 height 17
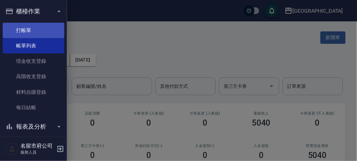
click at [37, 30] on link "打帳單" at bounding box center [34, 30] width 62 height 15
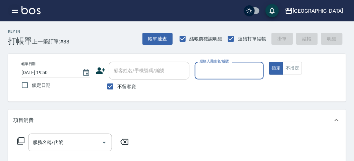
click at [15, 12] on icon "button" at bounding box center [15, 11] width 6 height 4
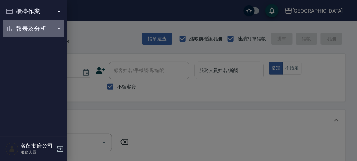
click at [23, 27] on button "報表及分析" at bounding box center [34, 28] width 62 height 17
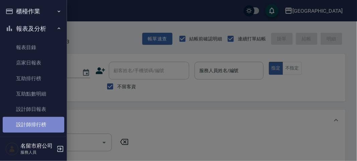
drag, startPoint x: 50, startPoint y: 126, endPoint x: 51, endPoint y: 122, distance: 4.8
click at [50, 126] on link "設計師排行榜" at bounding box center [34, 124] width 62 height 15
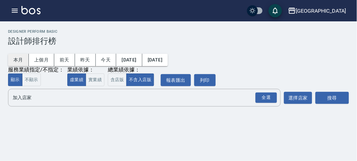
click at [24, 61] on button "本月" at bounding box center [18, 60] width 21 height 12
click at [258, 99] on div "全選" at bounding box center [265, 98] width 21 height 10
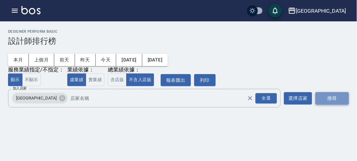
click at [328, 97] on button "搜尋" at bounding box center [331, 98] width 33 height 12
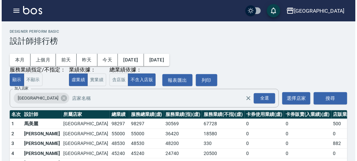
scroll to position [59, 0]
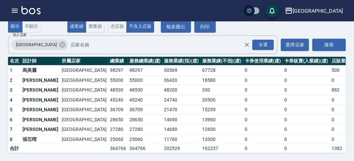
click at [108, 96] on td "45240" at bounding box center [117, 100] width 19 height 10
click at [14, 8] on icon "button" at bounding box center [15, 11] width 8 height 8
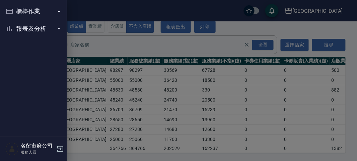
click at [16, 9] on button "櫃檯作業" at bounding box center [34, 11] width 62 height 17
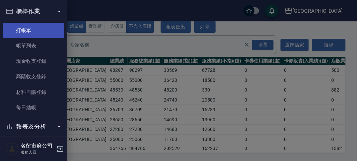
click at [29, 31] on link "打帳單" at bounding box center [34, 30] width 62 height 15
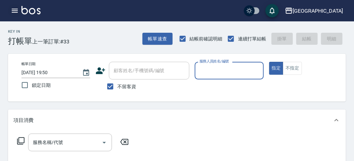
click at [13, 11] on icon "button" at bounding box center [15, 11] width 8 height 8
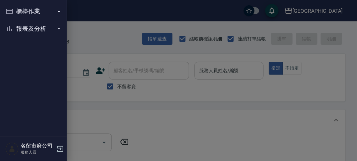
click at [20, 10] on button "櫃檯作業" at bounding box center [34, 11] width 62 height 17
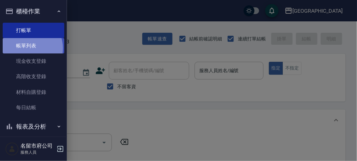
click at [29, 48] on link "帳單列表" at bounding box center [34, 45] width 62 height 15
click at [33, 48] on link "帳單列表" at bounding box center [34, 45] width 62 height 15
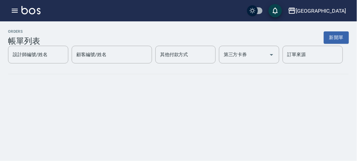
click at [35, 46] on div "ORDERS 帳單列表 新開單 設計師編號/姓名 設計師編號/姓名 顧客編號/姓名 顧客編號/姓名 其他付款方式 其他付款方式 第三方卡券 第三方卡券 訂單來…" at bounding box center [178, 57] width 357 height 72
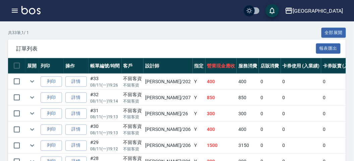
scroll to position [186, 0]
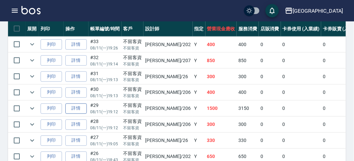
click at [83, 107] on link "詳情" at bounding box center [75, 109] width 21 height 10
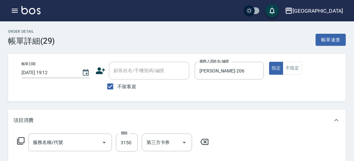
type input "[DATE] 19:12"
checkbox input "true"
type input "[PERSON_NAME]-206"
type input "短髮(P001)"
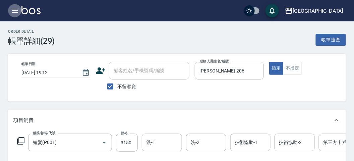
click at [17, 10] on button "button" at bounding box center [14, 10] width 13 height 13
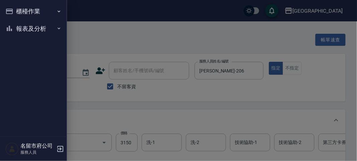
click at [21, 12] on button "櫃檯作業" at bounding box center [34, 11] width 62 height 17
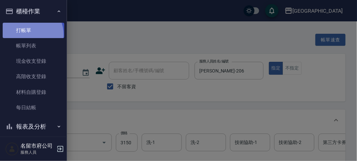
click at [27, 34] on link "打帳單" at bounding box center [34, 30] width 62 height 15
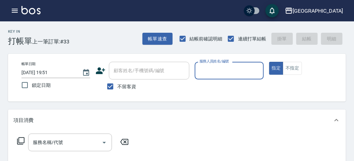
drag, startPoint x: 235, startPoint y: 68, endPoint x: 236, endPoint y: 73, distance: 5.3
click at [234, 70] on input "服務人員姓名/編號" at bounding box center [229, 71] width 63 height 12
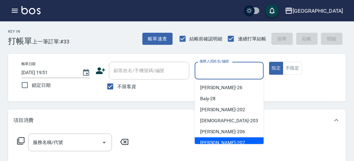
click at [233, 139] on div "[PERSON_NAME] -207" at bounding box center [229, 143] width 69 height 11
type input "[PERSON_NAME]-207"
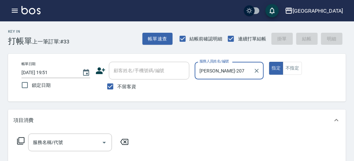
click at [24, 139] on icon at bounding box center [20, 141] width 7 height 7
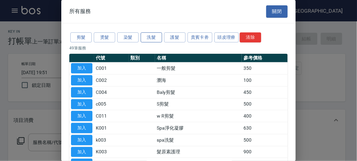
click at [149, 33] on div "剪髮 燙髮 染髮 洗髮 護髮 貴賓卡劵 頭皮理療 清除" at bounding box center [178, 37] width 218 height 12
click at [149, 35] on button "洗髮" at bounding box center [151, 37] width 21 height 10
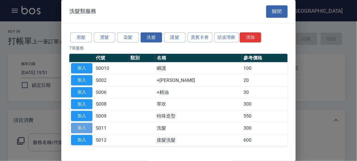
click at [85, 126] on button "加入" at bounding box center [81, 128] width 21 height 10
type input "洗髮(S011)"
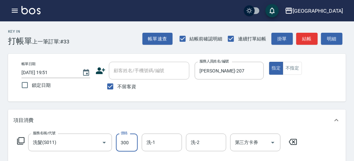
click at [123, 143] on input "300" at bounding box center [127, 143] width 22 height 18
type input "320"
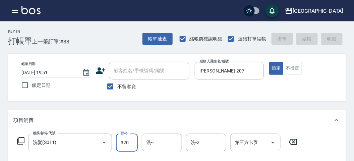
type input "[DATE] 20:14"
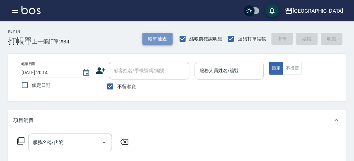
click at [157, 38] on button "帳單速查" at bounding box center [157, 39] width 30 height 12
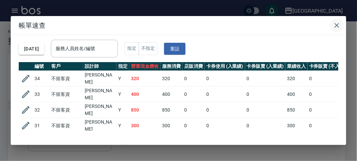
click at [335, 28] on icon "button" at bounding box center [337, 25] width 8 height 8
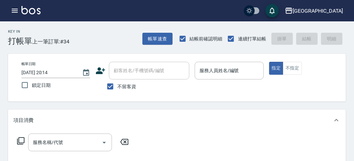
click at [345, 57] on div "帳單日期 [DATE] 20:14 鎖定日期 顧客姓名/手機號碼/編號 顧客姓名/手機號碼/編號 不留客資 服務人員姓名/編號 服務人員姓名/編號 指定 不指定" at bounding box center [177, 78] width 338 height 48
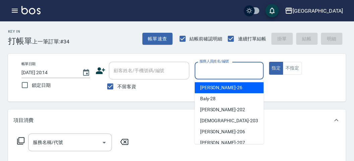
click at [219, 70] on input "服務人員姓名/編號" at bounding box center [229, 71] width 63 height 12
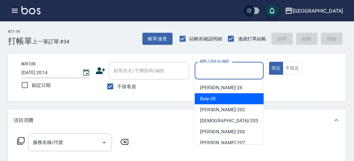
click at [213, 97] on span "Baly -28" at bounding box center [208, 98] width 16 height 7
type input "Baly-28"
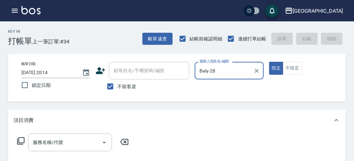
click at [18, 140] on icon at bounding box center [21, 141] width 8 height 8
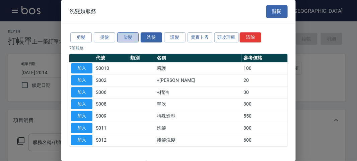
click at [126, 41] on button "染髮" at bounding box center [127, 37] width 21 height 10
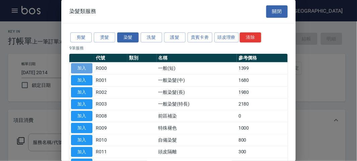
click at [82, 70] on button "加入" at bounding box center [81, 68] width 21 height 10
type input "一般(短)(R000)"
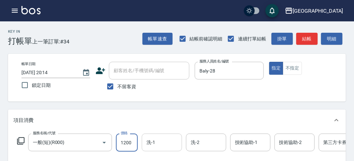
type input "1200"
click at [165, 144] on input "洗-1" at bounding box center [162, 143] width 34 height 12
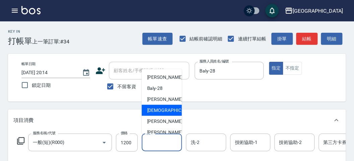
scroll to position [51, 0]
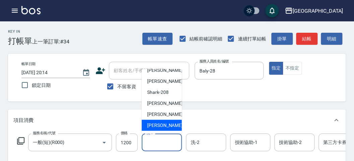
click at [162, 123] on span "[PERSON_NAME] -222" at bounding box center [169, 125] width 45 height 7
type input "[PERSON_NAME]-222"
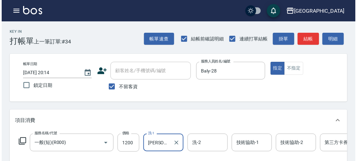
scroll to position [202, 0]
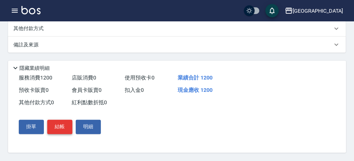
click at [60, 131] on button "結帳" at bounding box center [59, 127] width 25 height 14
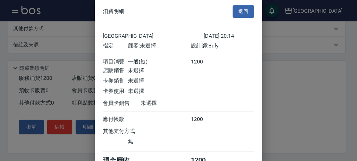
scroll to position [37, 0]
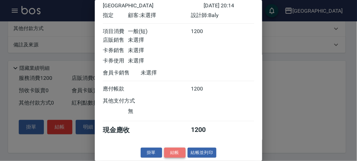
click at [171, 156] on button "結帳" at bounding box center [174, 153] width 21 height 10
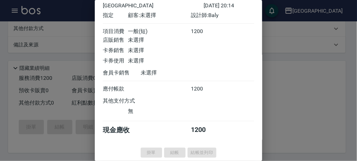
type input "[DATE] 20:22"
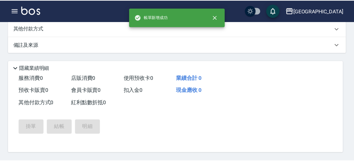
scroll to position [0, 0]
